Goal: Check status: Check status

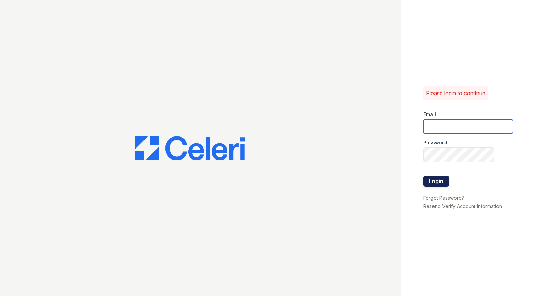
type input "caitlin@hifipm.com"
click at [444, 183] on button "Login" at bounding box center [436, 181] width 26 height 11
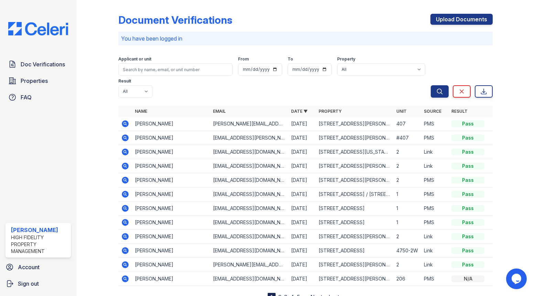
click at [125, 120] on icon at bounding box center [125, 123] width 7 height 7
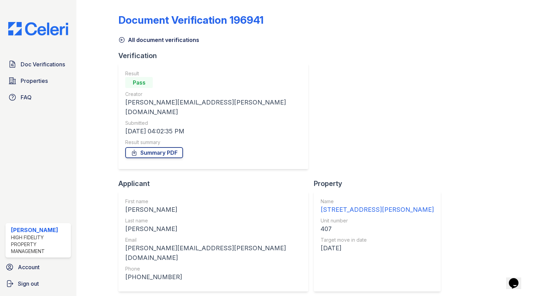
scroll to position [44, 0]
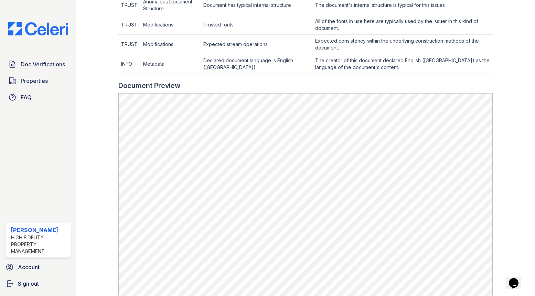
scroll to position [293, 0]
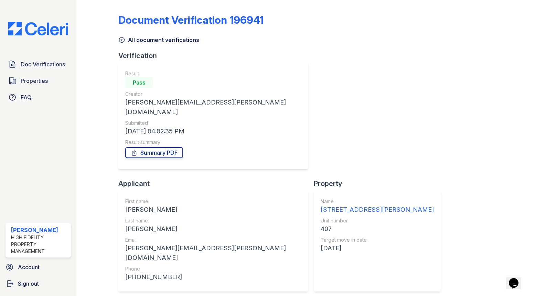
scroll to position [44, 0]
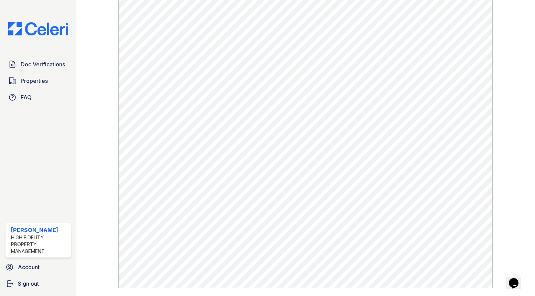
scroll to position [405, 0]
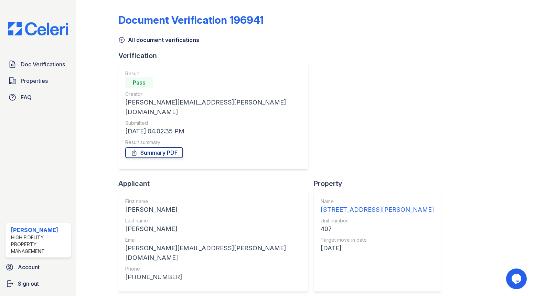
scroll to position [44, 0]
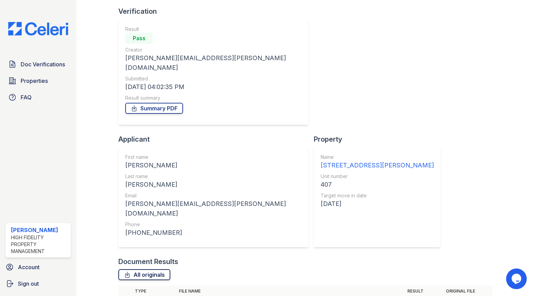
click at [145, 269] on link "All originals" at bounding box center [144, 274] width 52 height 11
click at [48, 32] on img at bounding box center [38, 28] width 71 height 13
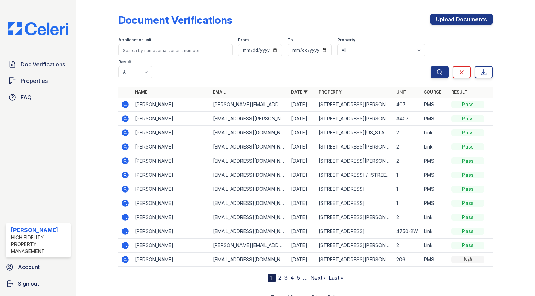
click at [128, 115] on icon at bounding box center [125, 118] width 7 height 7
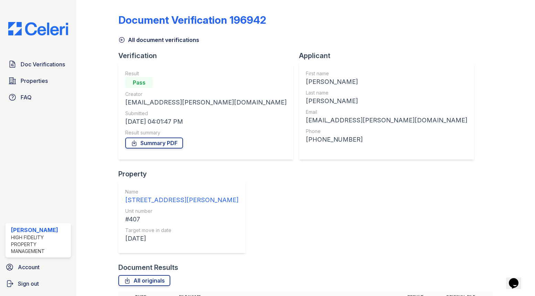
scroll to position [11, 0]
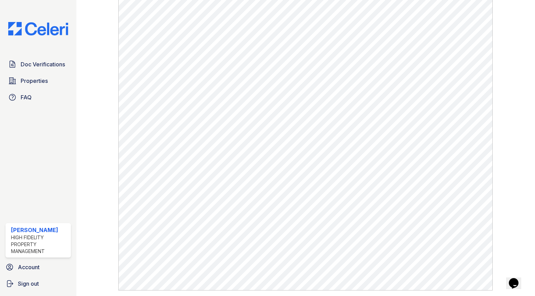
scroll to position [257, 0]
